Goal: Information Seeking & Learning: Learn about a topic

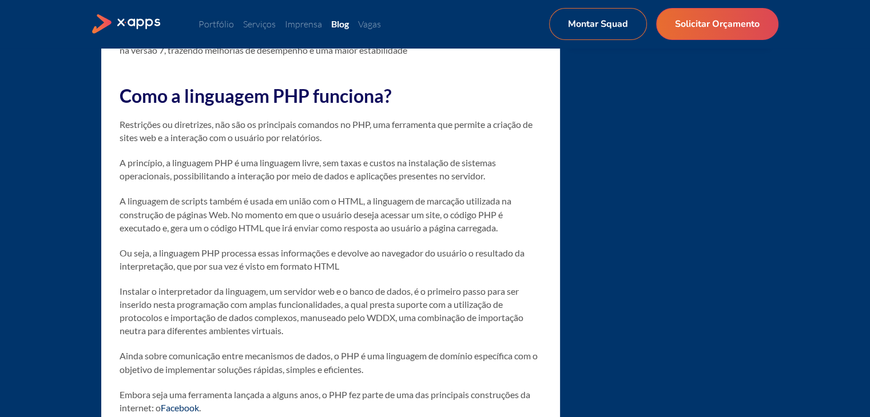
scroll to position [1372, 0]
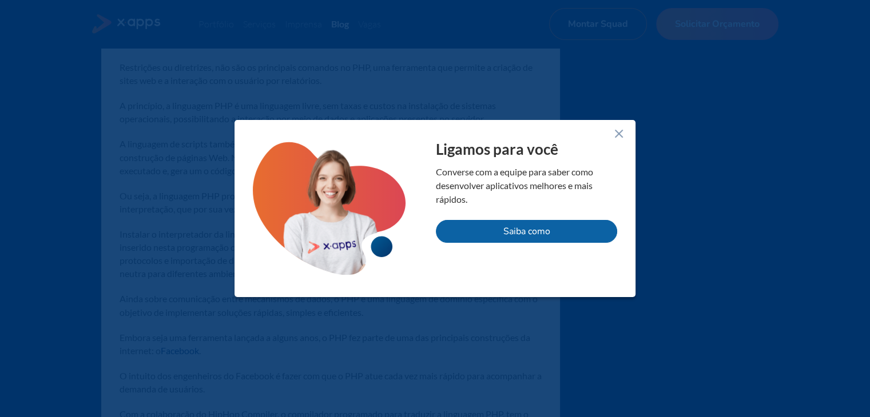
click at [615, 125] on div "Ligamos para você Converse com a equipe para saber como desenvolver aplicativos…" at bounding box center [434, 208] width 401 height 177
click at [619, 136] on icon at bounding box center [619, 134] width 14 height 14
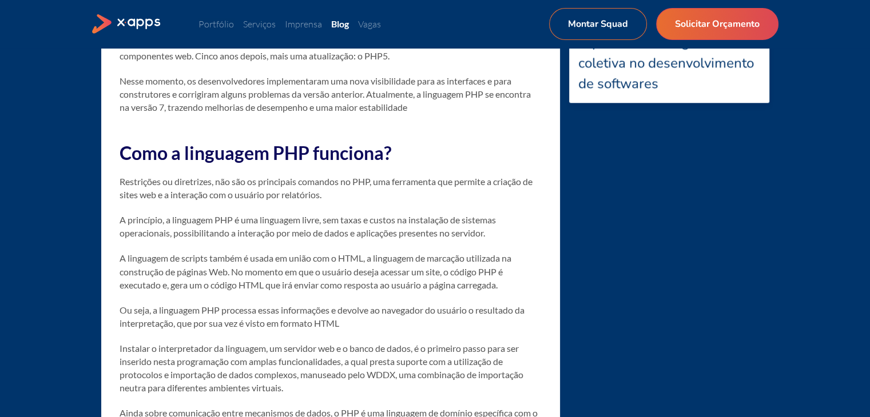
scroll to position [915, 0]
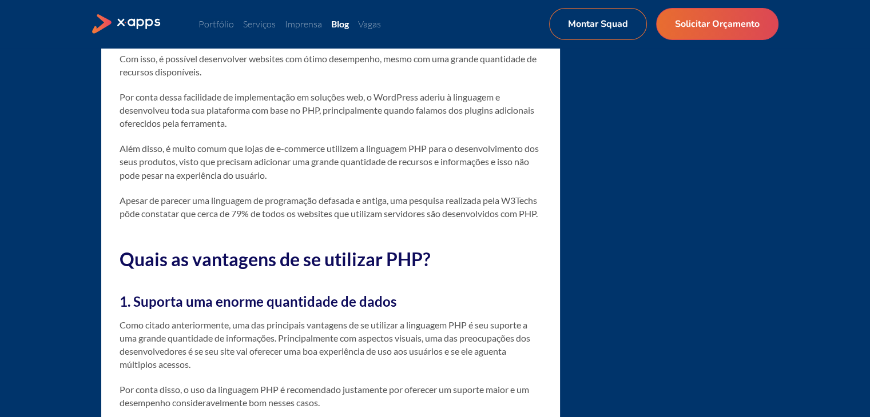
scroll to position [1830, 0]
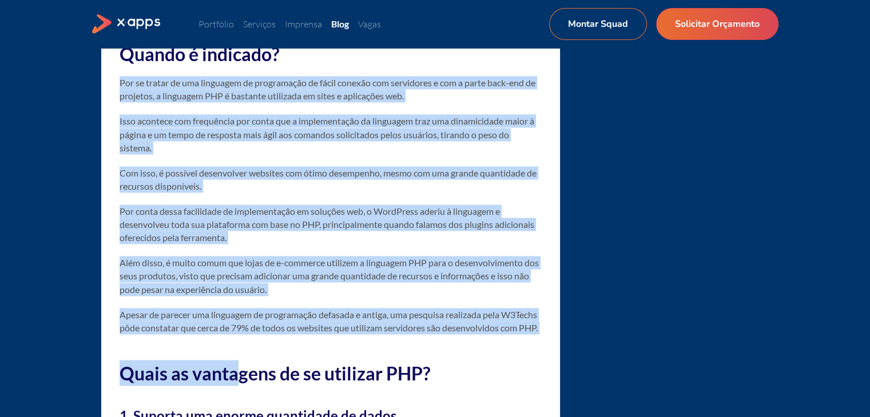
drag, startPoint x: 116, startPoint y: 97, endPoint x: 241, endPoint y: 364, distance: 295.4
click at [226, 334] on p "Apesar de parecer uma linguagem de programação defasada e antiga, uma pesquisa …" at bounding box center [331, 321] width 422 height 26
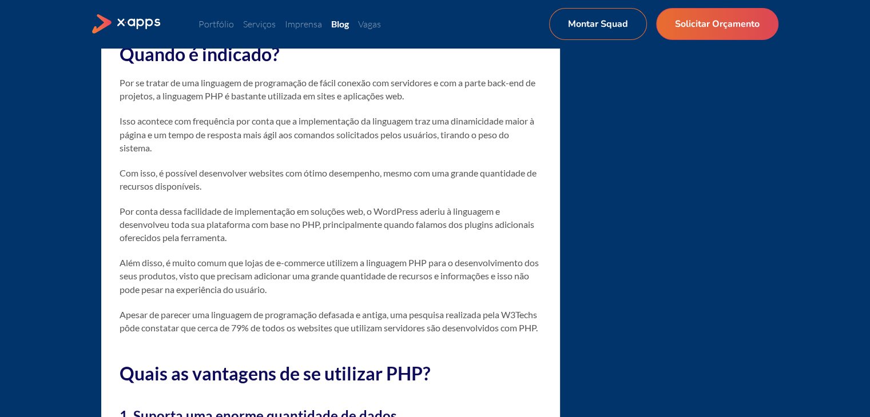
drag, startPoint x: 117, startPoint y: 94, endPoint x: 235, endPoint y: 348, distance: 280.1
copy div "Lor ip dolors am con adipiscin el seddoeiusmo te incid utlabor etd magnaaliqu e…"
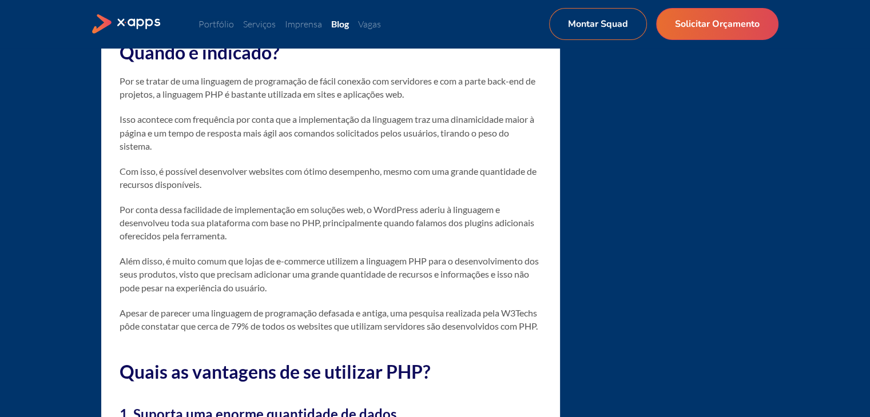
click at [235, 333] on p "Apesar de parecer uma linguagem de programação defasada e antiga, uma pesquisa …" at bounding box center [331, 319] width 422 height 26
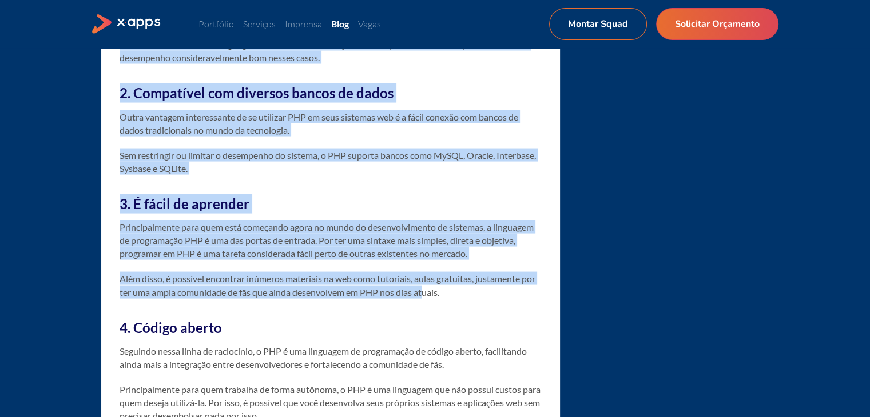
scroll to position [2460, 0]
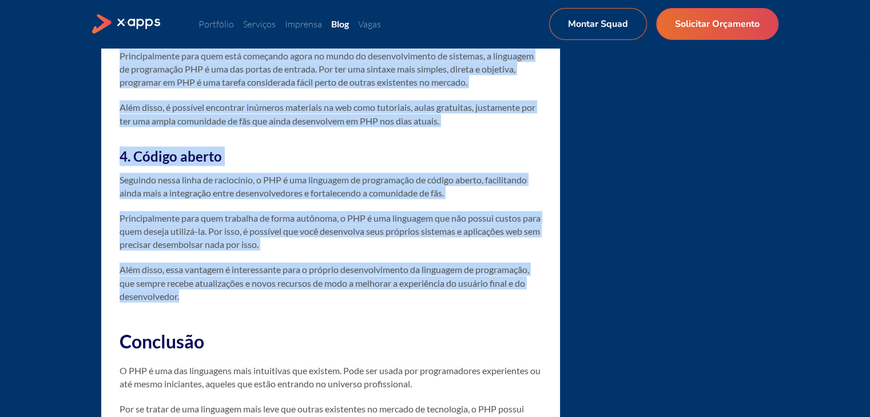
drag, startPoint x: 131, startPoint y: 156, endPoint x: 428, endPoint y: 321, distance: 339.9
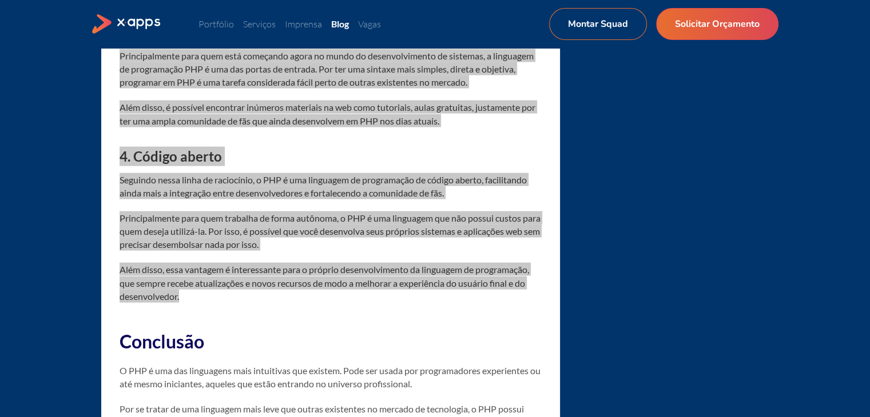
scroll to position [2346, 0]
